Goal: Task Accomplishment & Management: Manage account settings

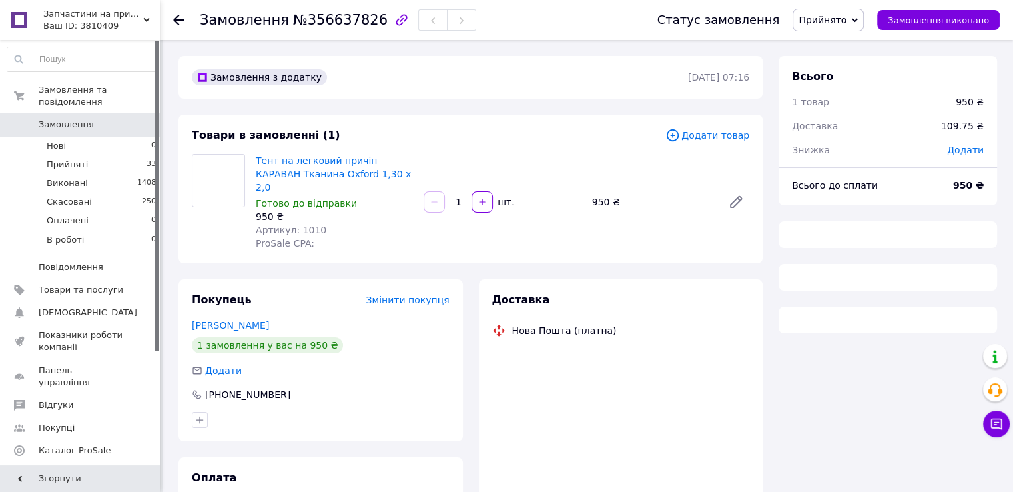
click at [83, 119] on span "Замовлення" at bounding box center [66, 125] width 55 height 12
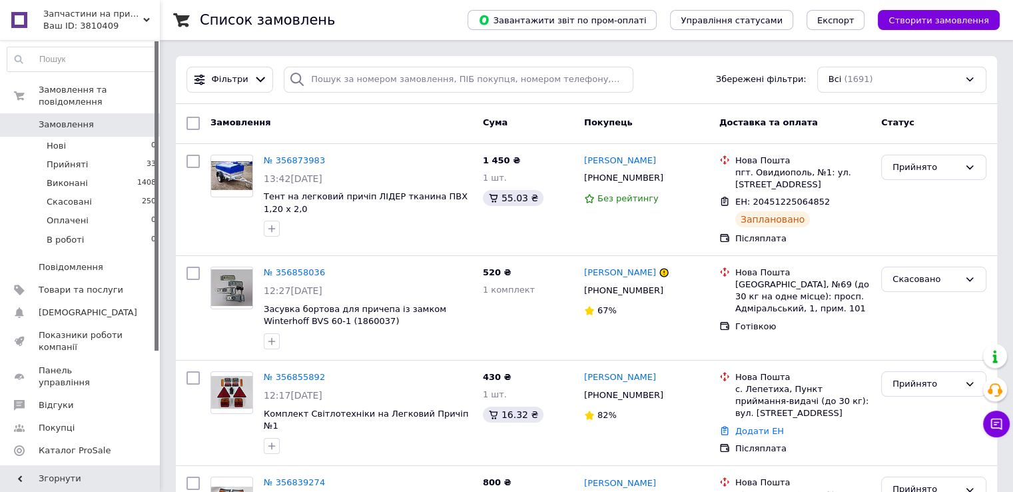
click at [111, 119] on span "Замовлення" at bounding box center [81, 125] width 85 height 12
click at [97, 286] on link "Товари та послуги" at bounding box center [82, 289] width 164 height 23
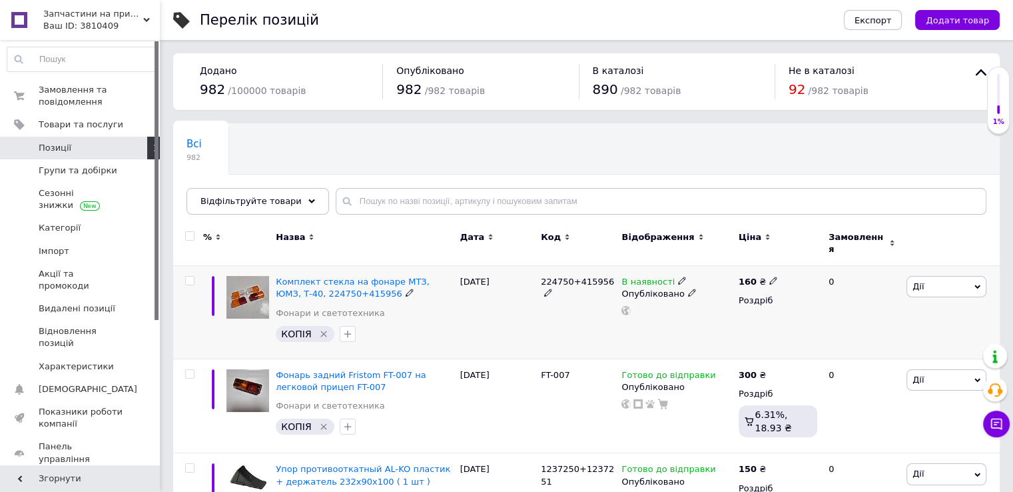
click at [923, 280] on span "Дії" at bounding box center [947, 286] width 80 height 21
click at [882, 344] on li "Копіювати" at bounding box center [897, 349] width 177 height 19
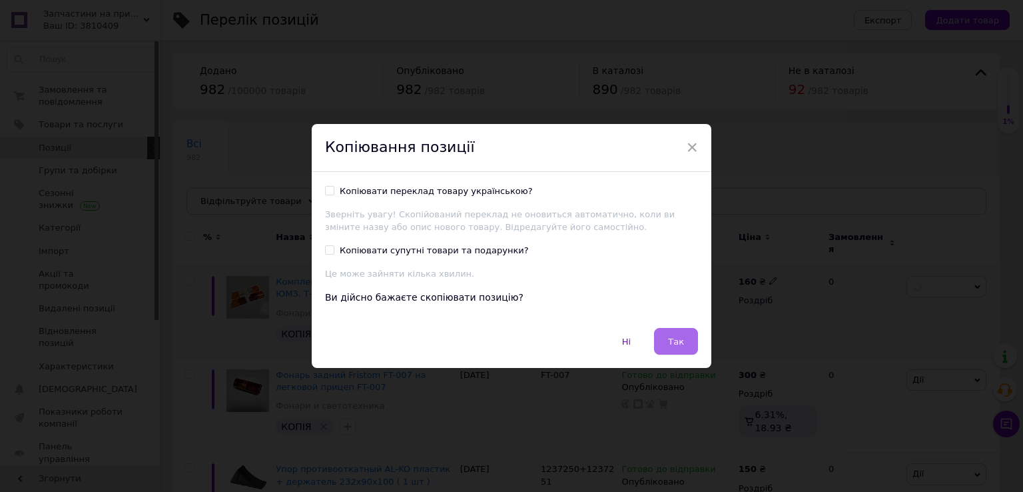
click at [668, 350] on button "Так" at bounding box center [676, 341] width 44 height 27
